Goal: Task Accomplishment & Management: Use online tool/utility

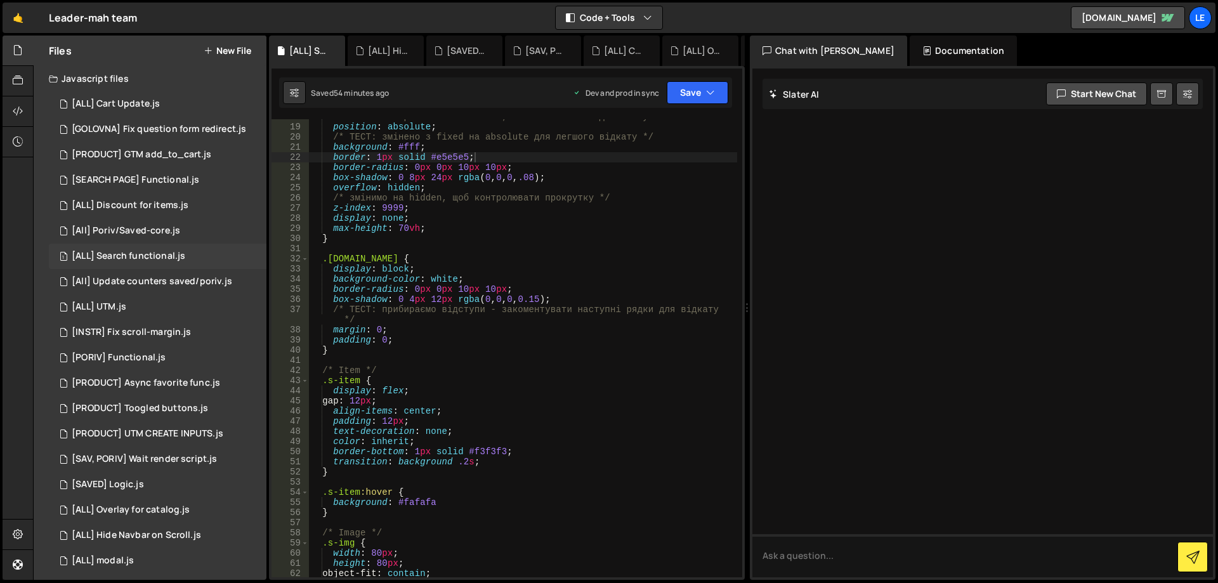
click at [162, 258] on div "[ALL] Search functional.js" at bounding box center [129, 256] width 114 height 11
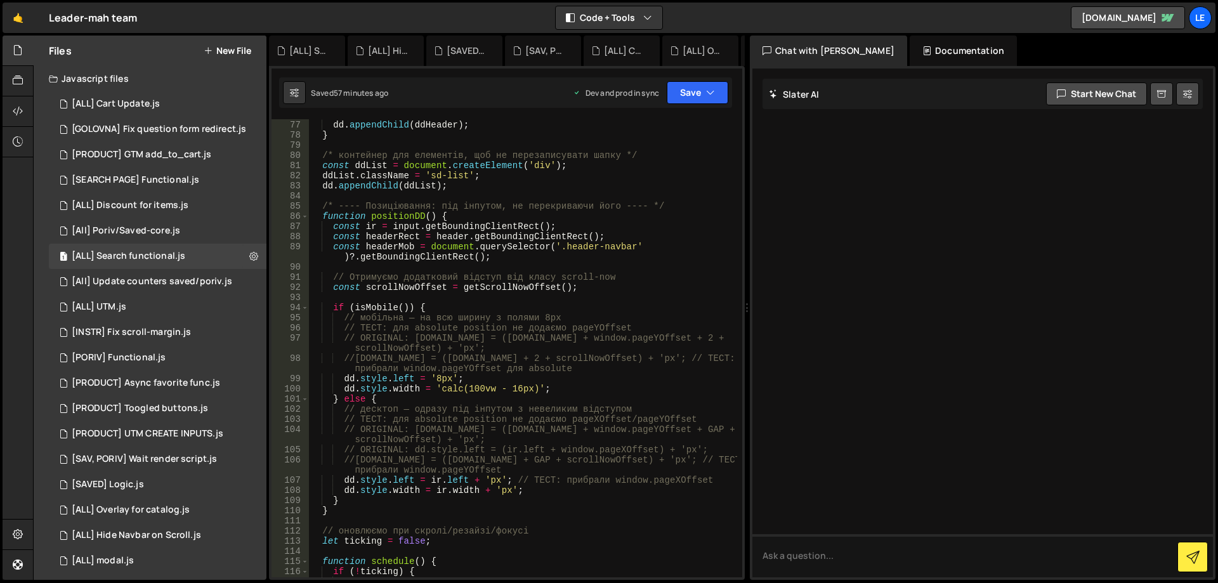
scroll to position [832, 0]
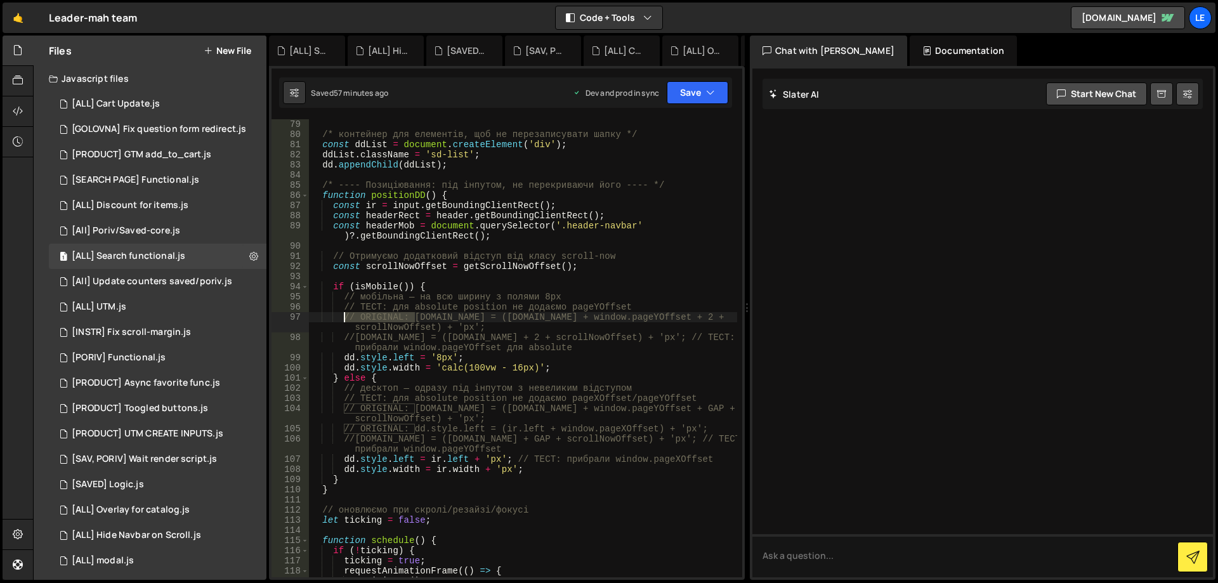
drag, startPoint x: 414, startPoint y: 312, endPoint x: 346, endPoint y: 315, distance: 68.6
click at [346, 315] on div "/* контейнер для елементів, щоб не перезаписувати шапку */ const ddList = docum…" at bounding box center [523, 358] width 428 height 478
click at [696, 95] on button "Save" at bounding box center [698, 92] width 62 height 23
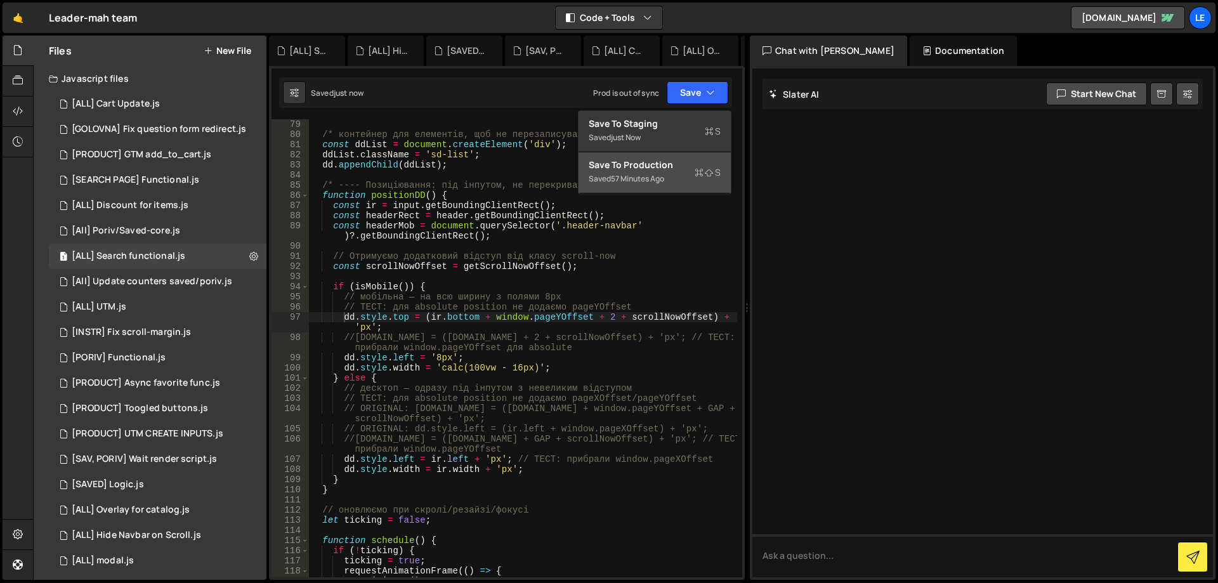
click at [662, 166] on div "Save to Production S" at bounding box center [655, 165] width 132 height 13
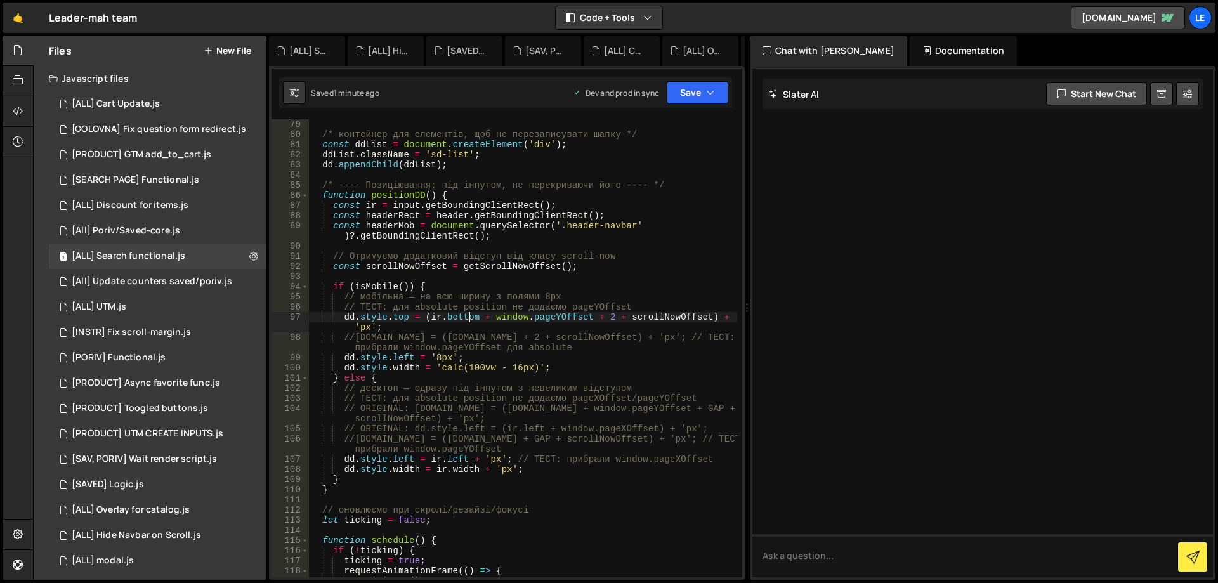
click at [470, 315] on div "/* контейнер для елементів, щоб не перезаписувати шапку */ const ddList = docum…" at bounding box center [523, 358] width 428 height 478
click at [549, 317] on div "/* контейнер для елементів, щоб не перезаписувати шапку */ const ddList = docum…" at bounding box center [523, 358] width 428 height 478
click at [631, 314] on div "/* контейнер для елементів, щоб не перезаписувати шапку */ const ddList = docum…" at bounding box center [523, 358] width 428 height 478
click at [664, 314] on div "/* контейнер для елементів, щоб не перезаписувати шапку */ const ddList = docum…" at bounding box center [523, 358] width 428 height 478
drag, startPoint x: 428, startPoint y: 317, endPoint x: 717, endPoint y: 316, distance: 289.3
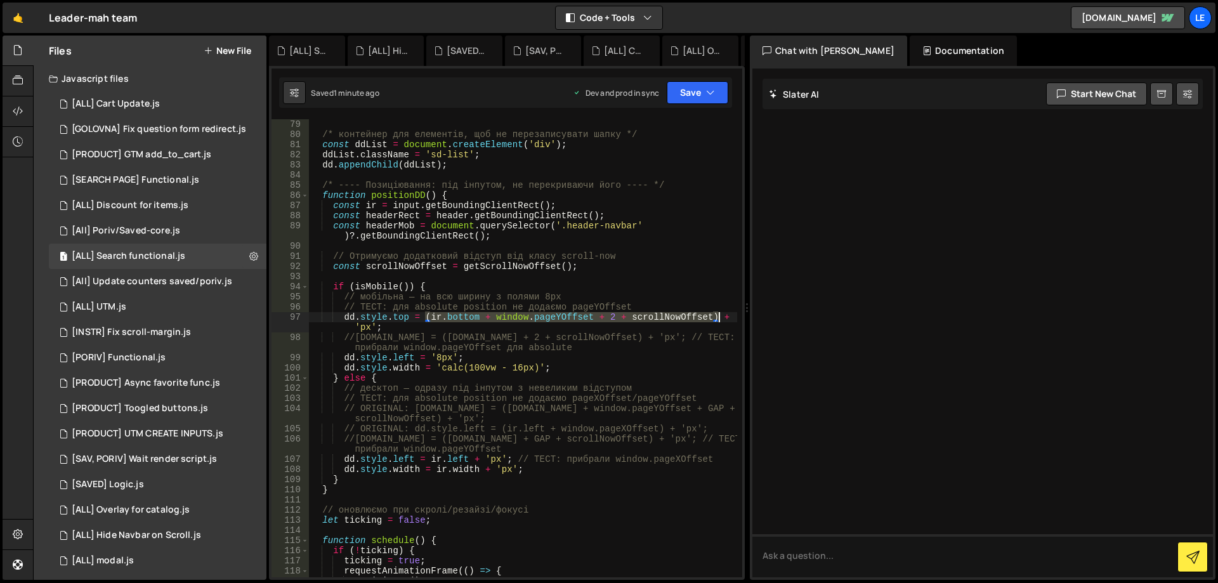
click at [717, 316] on div "/* контейнер для елементів, щоб не перезаписувати шапку */ const ddList = docum…" at bounding box center [523, 358] width 428 height 478
paste textarea "document.querySelector('.wrapper').getBoundingClientRect().height"
type textarea "[DOMAIN_NAME] = document.querySelector('.wrapper').getBoundingClientRect().heig…"
click at [699, 98] on button "Save" at bounding box center [698, 92] width 62 height 23
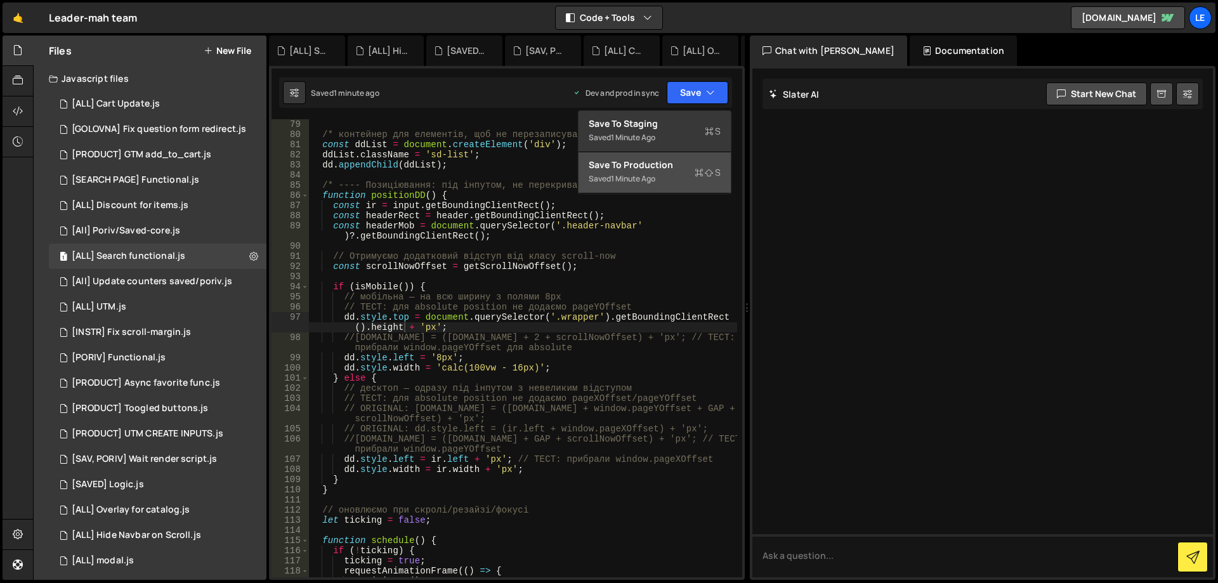
click at [664, 169] on div "Save to Production S" at bounding box center [655, 165] width 132 height 13
